Goal: Task Accomplishment & Management: Complete application form

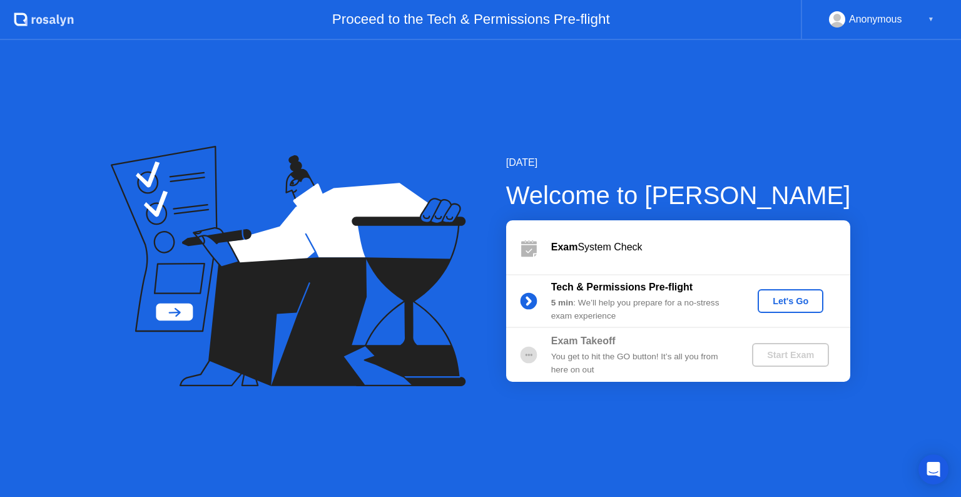
click at [796, 300] on div "Let's Go" at bounding box center [791, 301] width 56 height 10
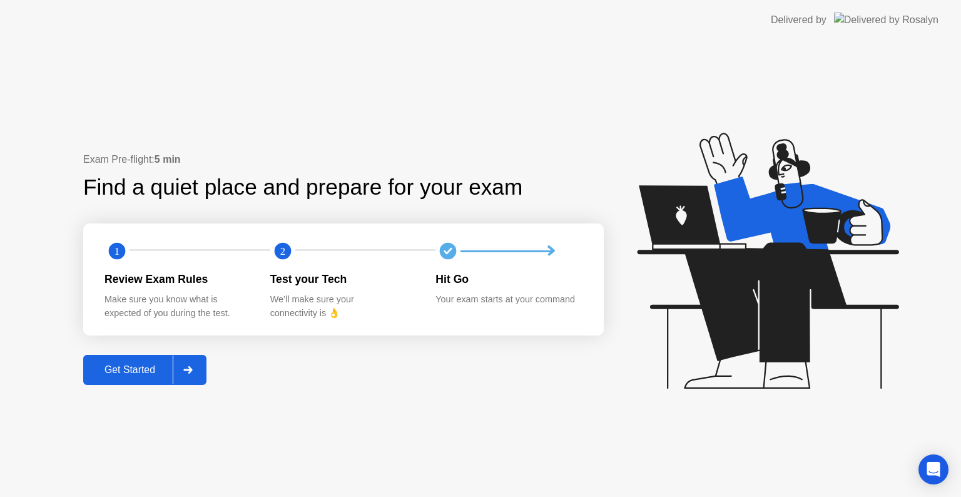
click at [131, 372] on div "Get Started" at bounding box center [130, 369] width 86 height 11
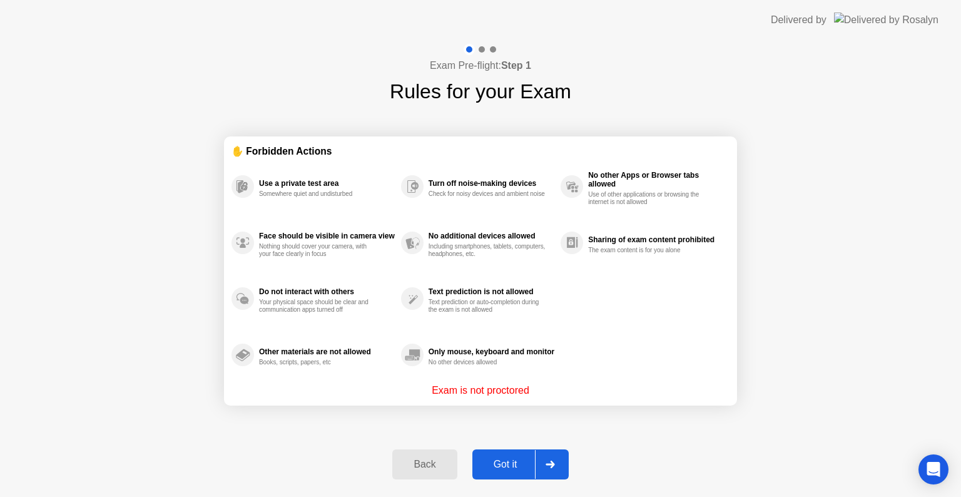
click at [509, 460] on div "Got it" at bounding box center [505, 464] width 59 height 11
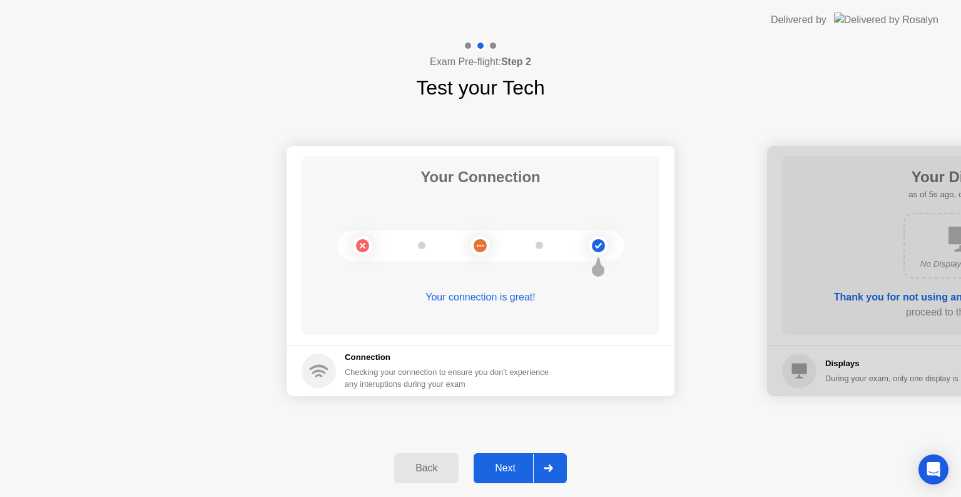
click at [509, 464] on div "Next" at bounding box center [505, 467] width 56 height 11
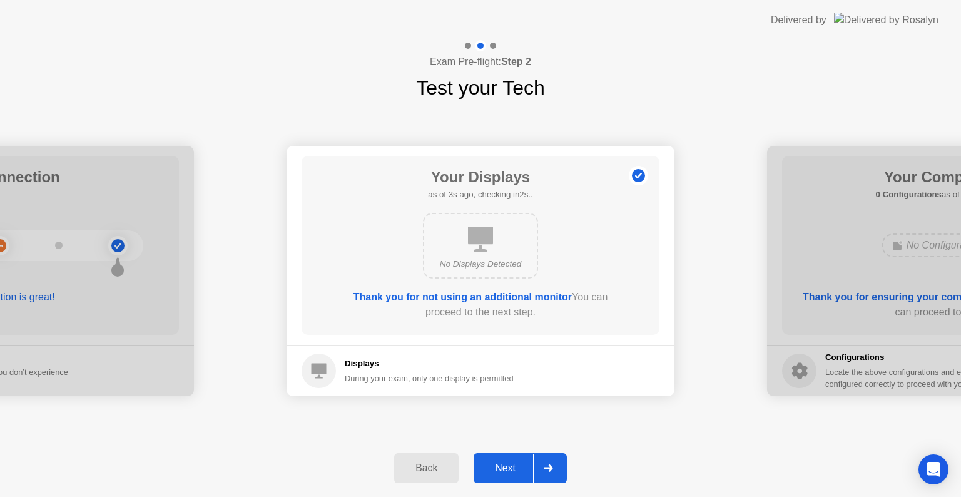
click at [509, 464] on div "Next" at bounding box center [505, 467] width 56 height 11
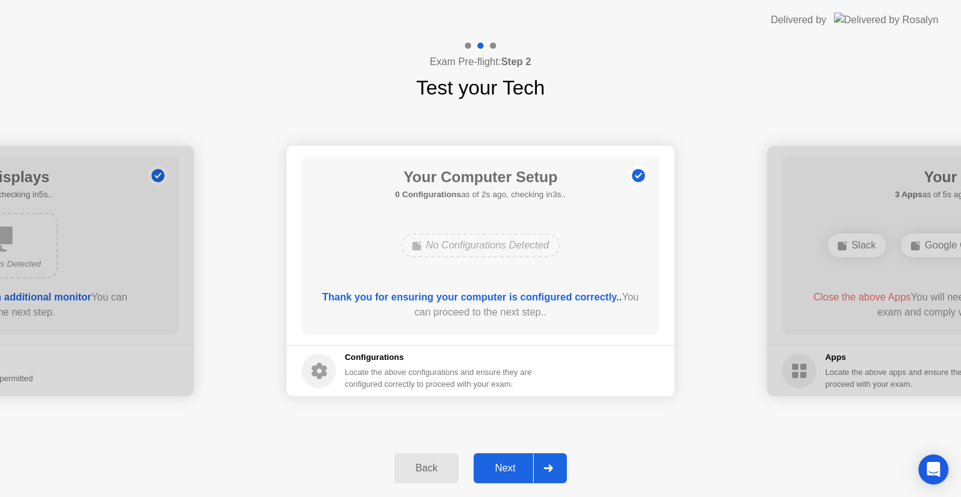
click at [509, 464] on div "Next" at bounding box center [505, 467] width 56 height 11
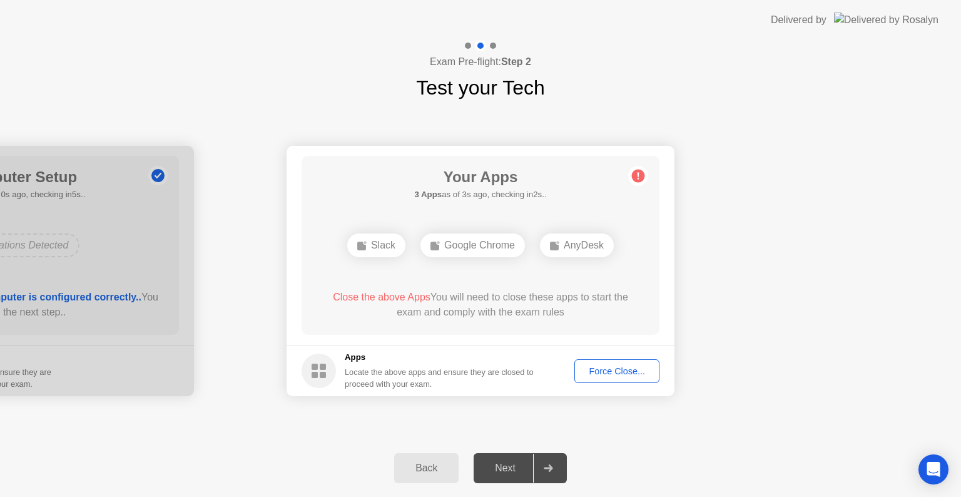
click at [612, 366] on div "Force Close..." at bounding box center [617, 371] width 76 height 10
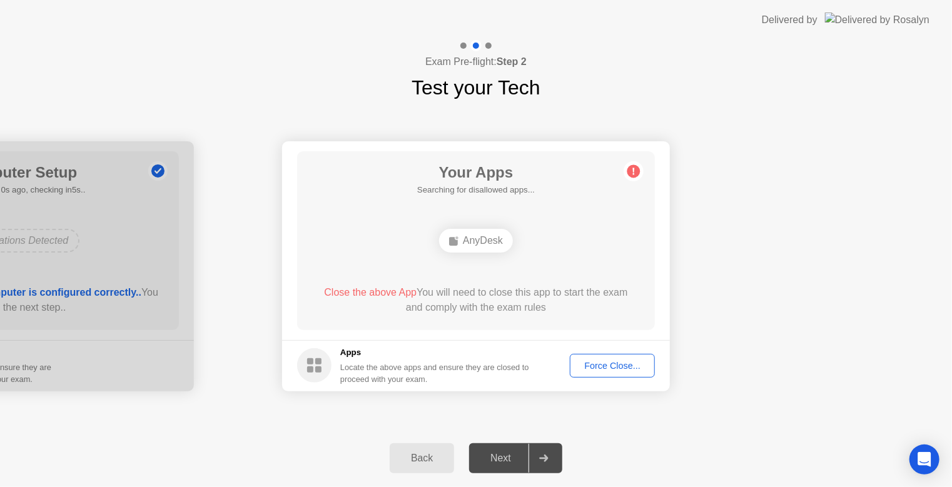
click at [617, 361] on div "Force Close..." at bounding box center [612, 366] width 76 height 10
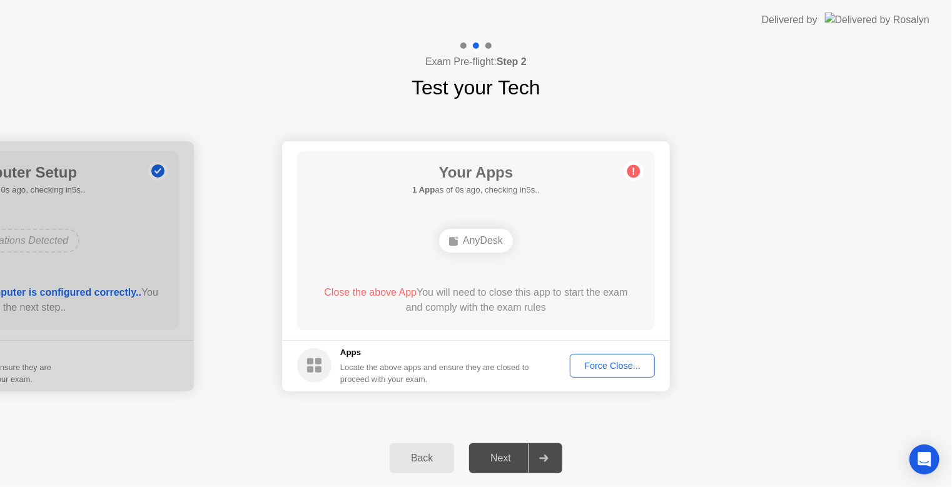
click at [479, 240] on div "AnyDesk" at bounding box center [476, 241] width 74 height 24
click at [510, 462] on div "Next" at bounding box center [501, 458] width 56 height 11
click at [622, 370] on div "Force Close..." at bounding box center [612, 366] width 76 height 10
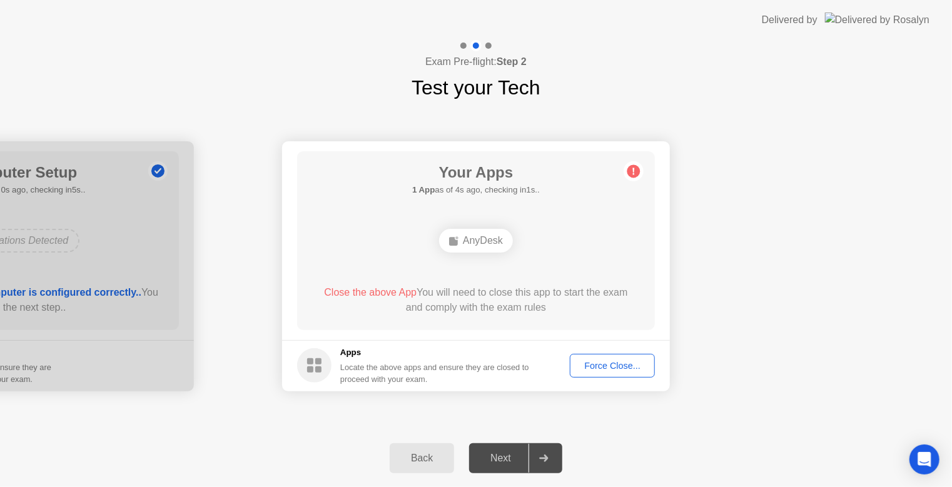
click at [622, 365] on div "Force Close..." at bounding box center [612, 366] width 76 height 10
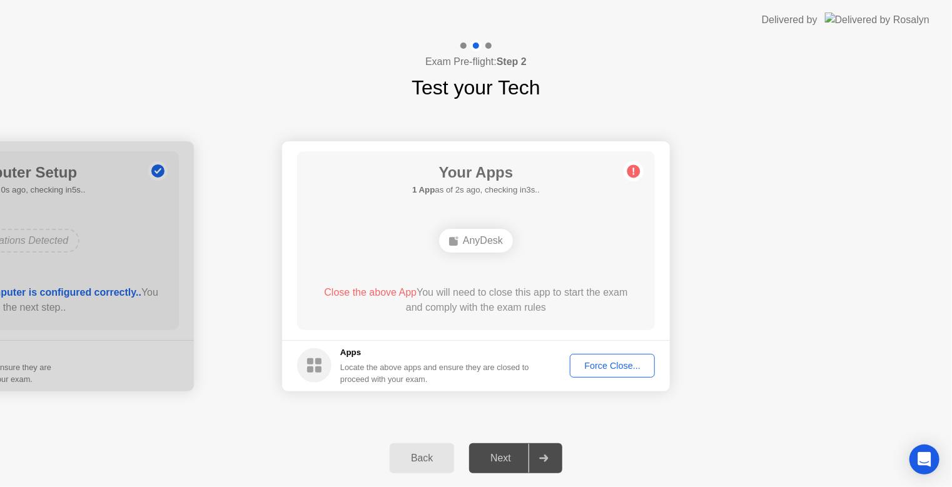
click at [622, 361] on div "Force Close..." at bounding box center [612, 366] width 76 height 10
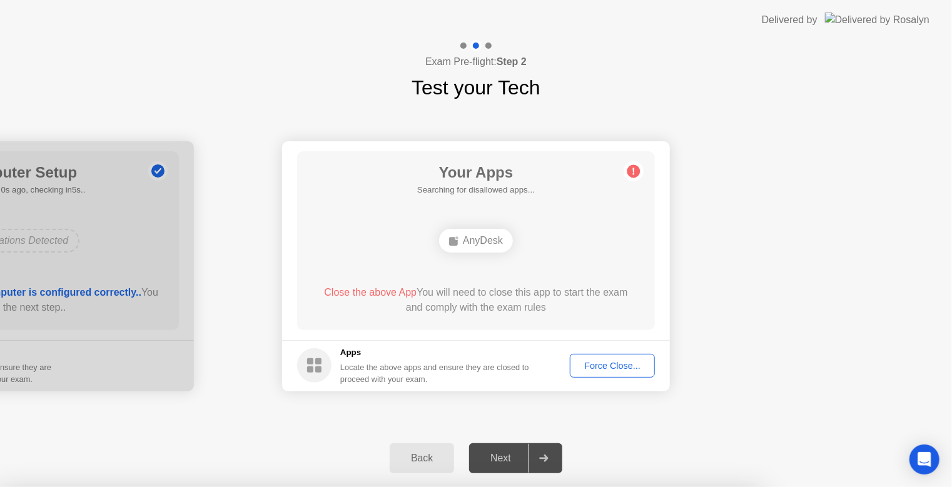
drag, startPoint x: 899, startPoint y: 116, endPoint x: 908, endPoint y: 29, distance: 87.5
click at [898, 487] on div at bounding box center [476, 487] width 952 height 0
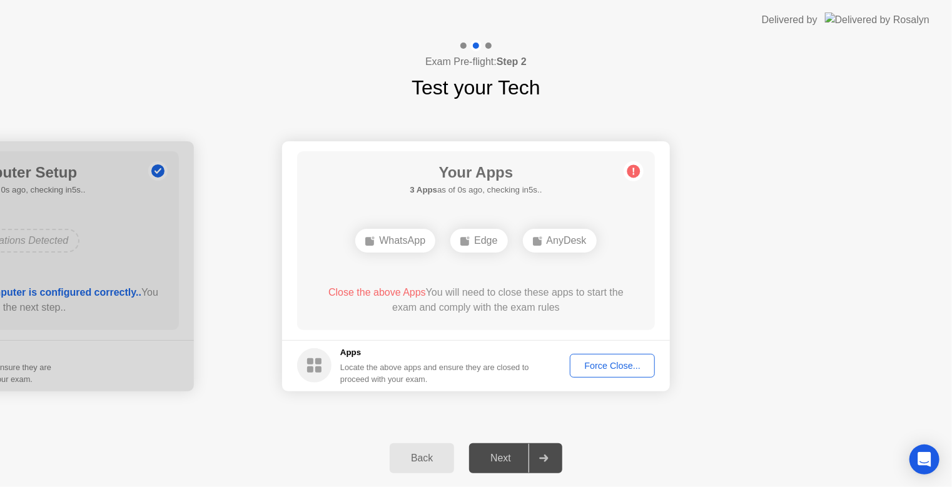
click at [619, 367] on div "Force Close..." at bounding box center [612, 366] width 76 height 10
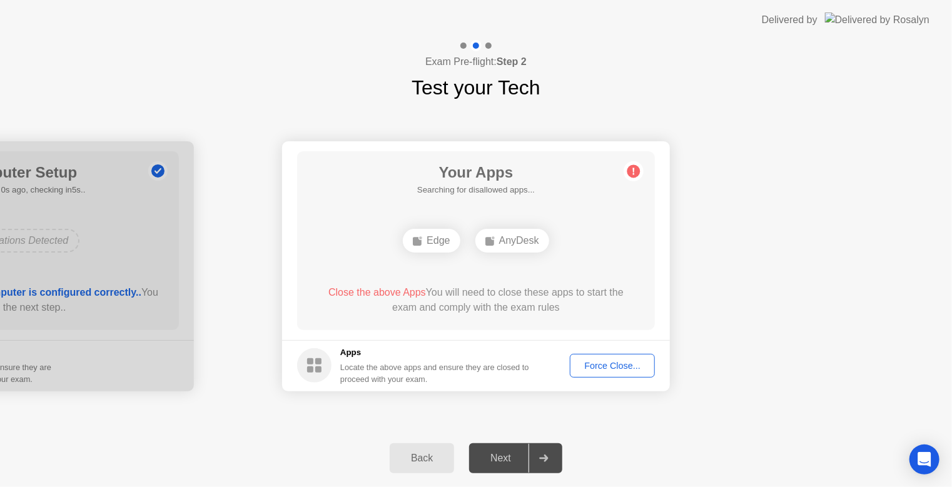
click at [628, 368] on div "Force Close..." at bounding box center [612, 366] width 76 height 10
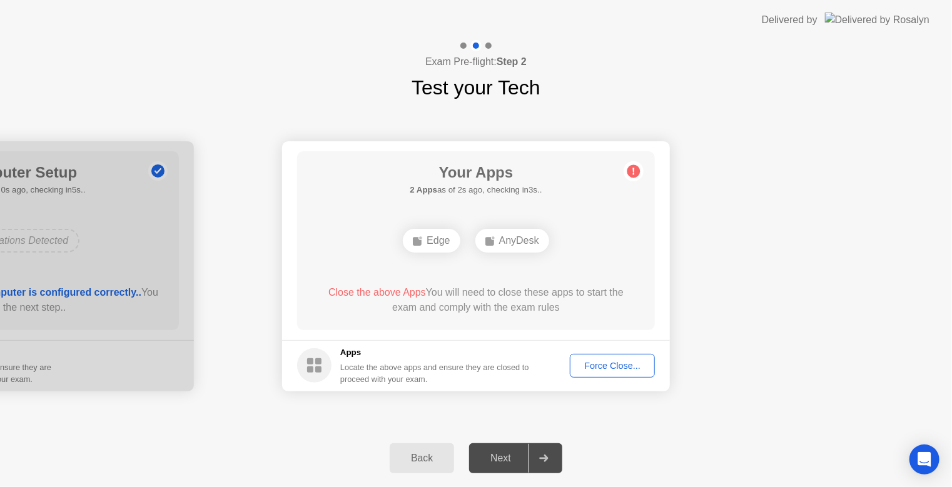
click at [621, 368] on div "Force Close..." at bounding box center [612, 366] width 76 height 10
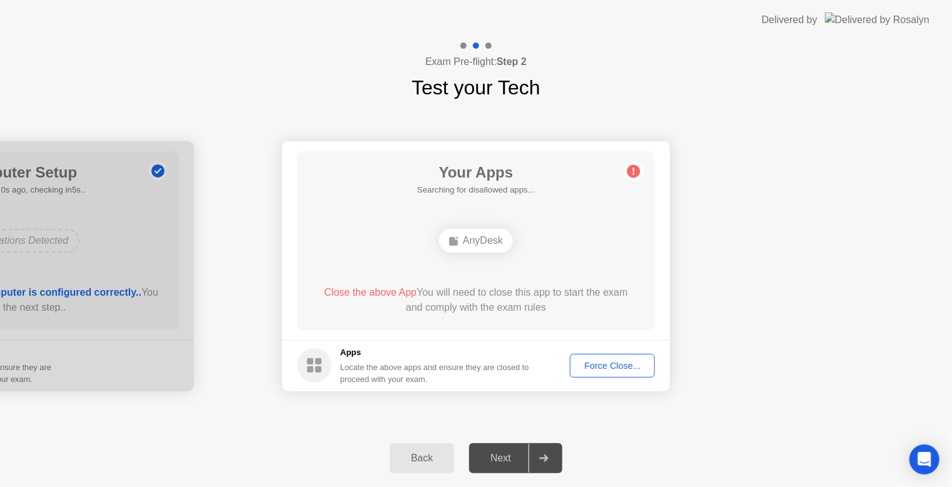
click at [623, 368] on div "Force Close..." at bounding box center [612, 366] width 76 height 10
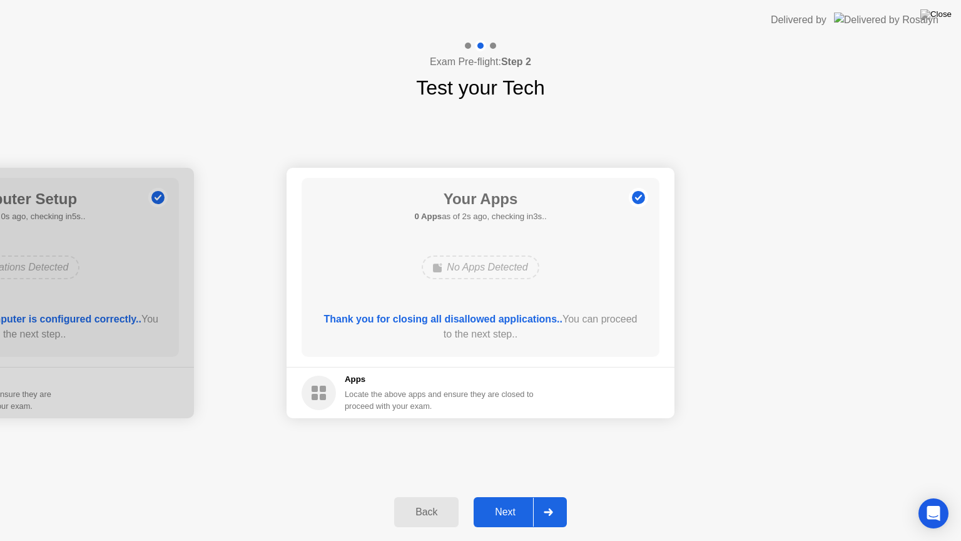
click at [516, 496] on div "Next" at bounding box center [505, 511] width 56 height 11
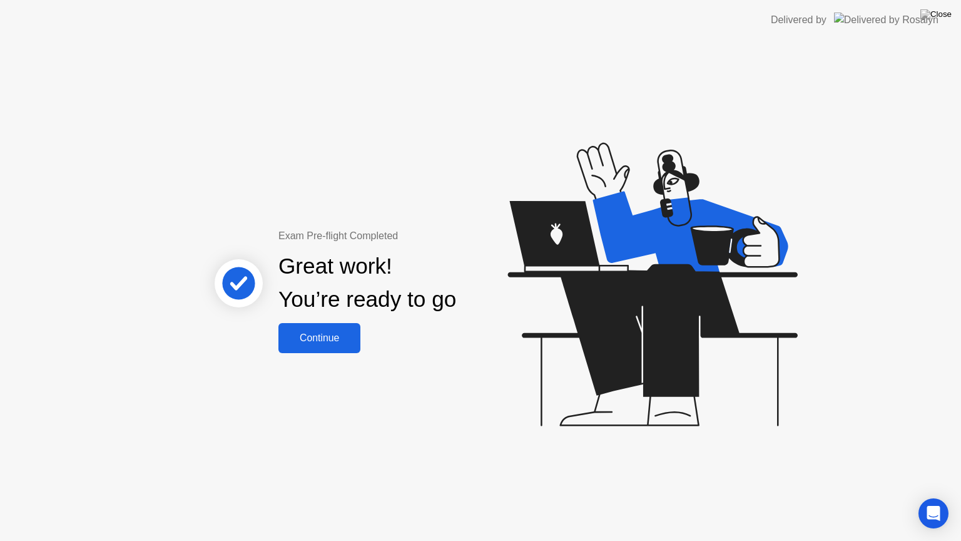
click at [334, 338] on div "Continue" at bounding box center [319, 337] width 74 height 11
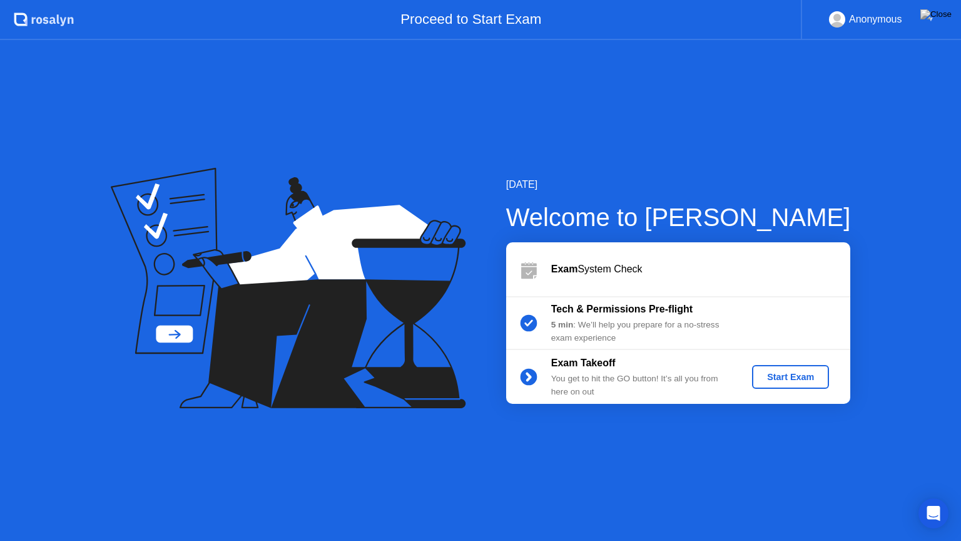
click at [790, 372] on div "Start Exam" at bounding box center [790, 377] width 67 height 10
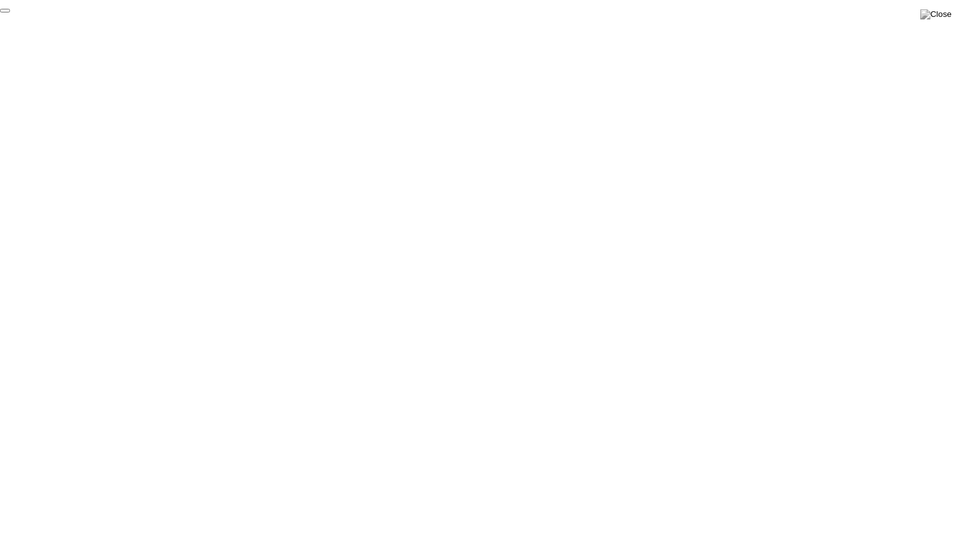
click div "End Proctoring Session"
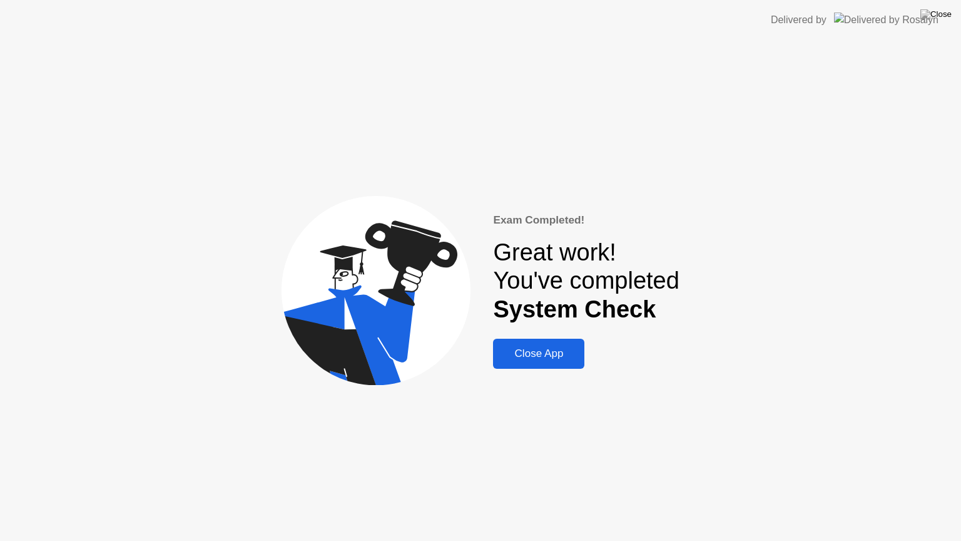
click at [554, 353] on div "Close App" at bounding box center [539, 353] width 84 height 13
